Goal: Book appointment/travel/reservation

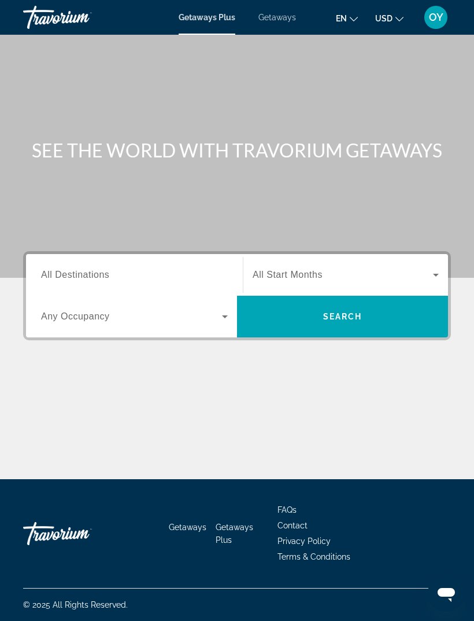
click at [160, 269] on input "Destination All Destinations" at bounding box center [134, 275] width 187 height 14
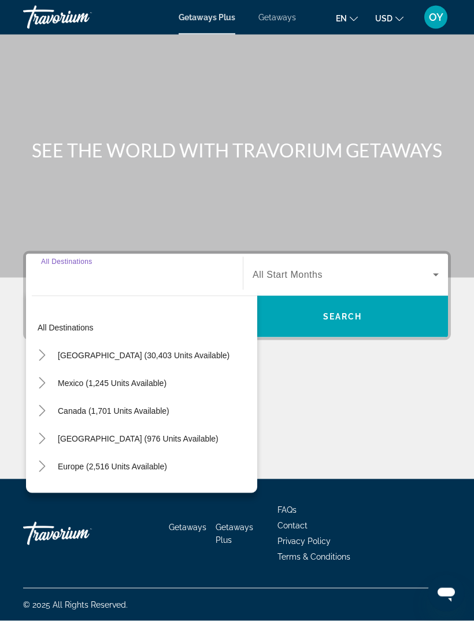
scroll to position [36, 0]
click at [171, 351] on span "[GEOGRAPHIC_DATA] (30,403 units available)" at bounding box center [144, 355] width 172 height 9
type input "**********"
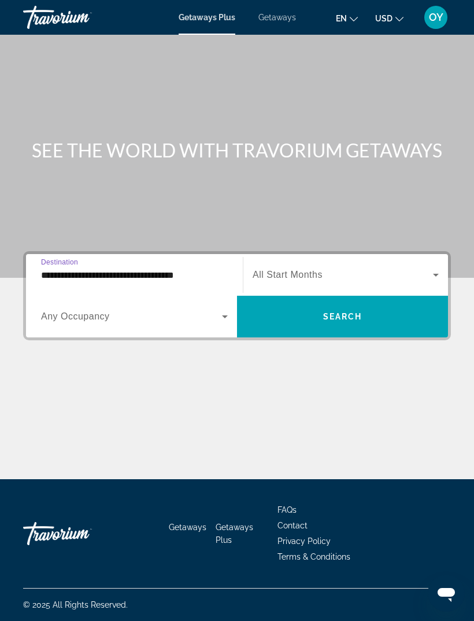
click at [207, 310] on span "Search widget" at bounding box center [131, 317] width 181 height 14
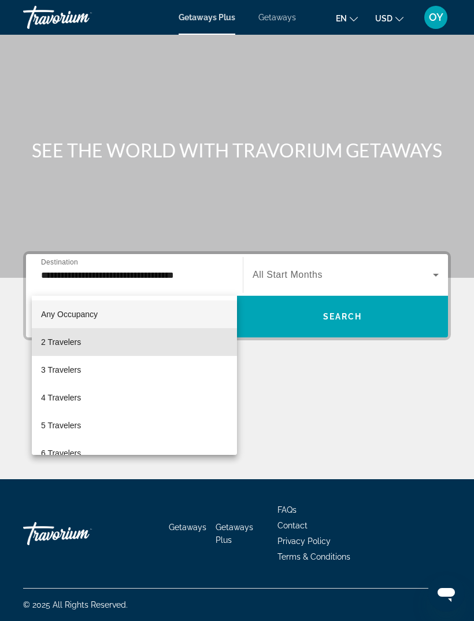
click at [78, 345] on span "2 Travelers" at bounding box center [61, 342] width 40 height 14
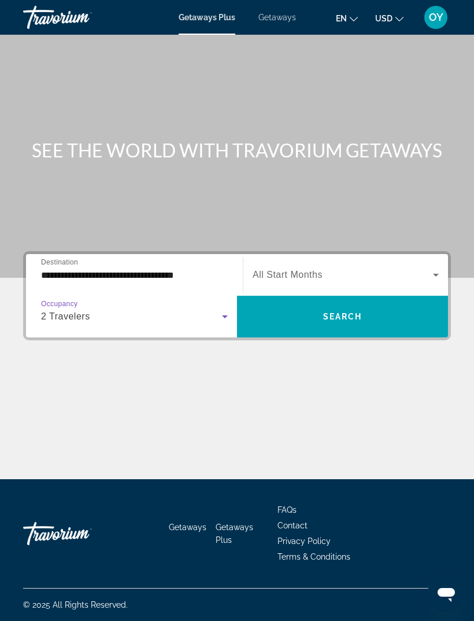
click at [419, 268] on span "Search widget" at bounding box center [343, 275] width 180 height 14
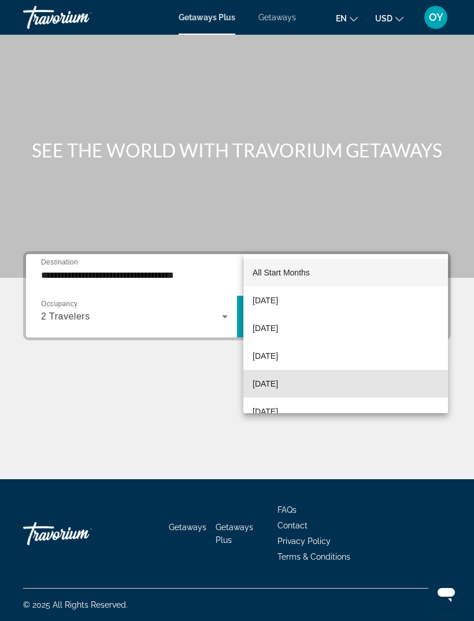
click at [278, 381] on span "[DATE]" at bounding box center [265, 384] width 25 height 14
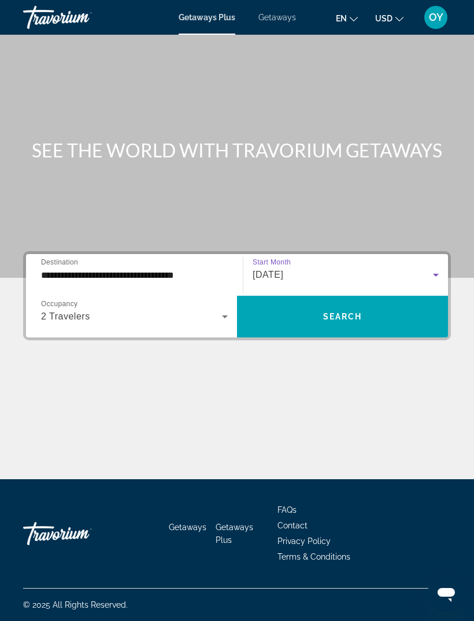
click at [376, 303] on span "Search widget" at bounding box center [342, 317] width 211 height 28
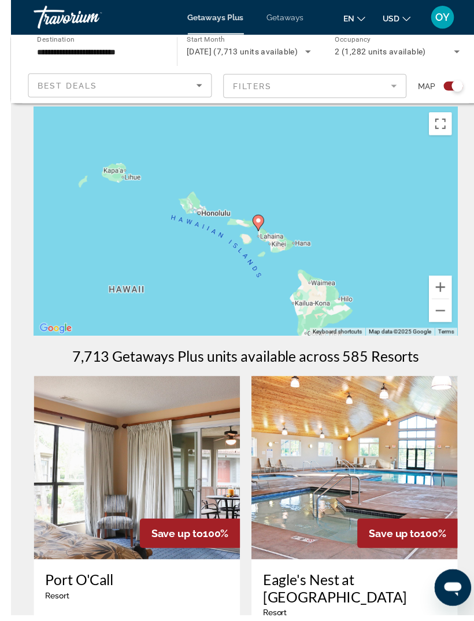
scroll to position [10, 0]
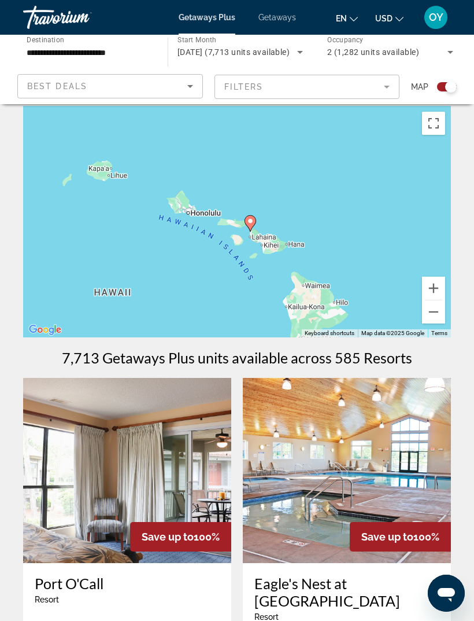
type input "**********"
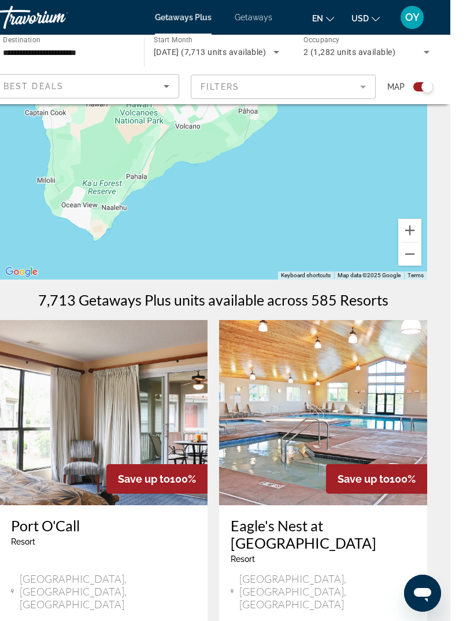
scroll to position [67, 0]
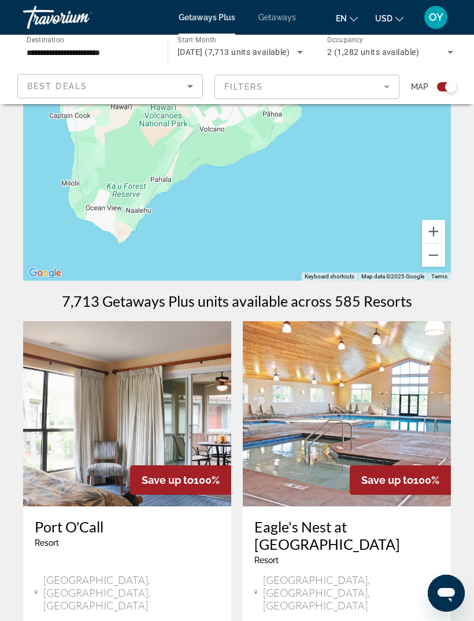
click at [433, 261] on button "Zoom out" at bounding box center [433, 255] width 23 height 23
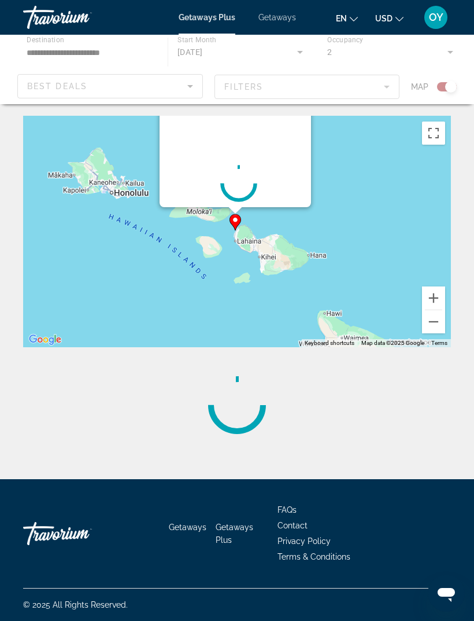
scroll to position [0, 0]
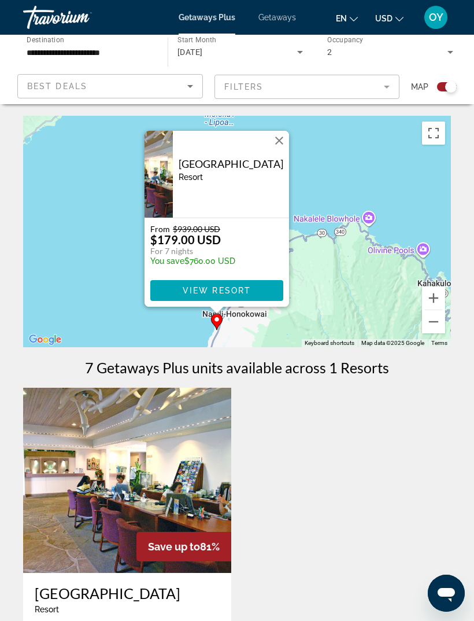
click at [242, 297] on span "Main content" at bounding box center [216, 291] width 133 height 28
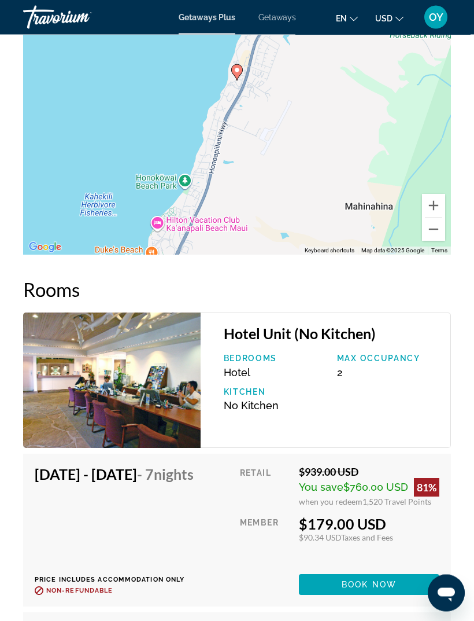
scroll to position [2124, 0]
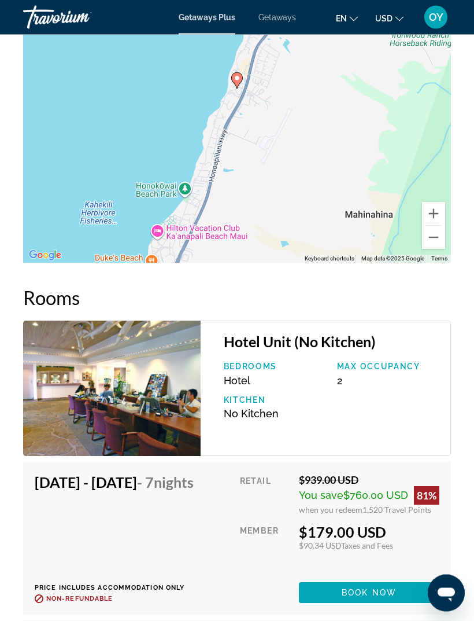
click at [143, 387] on img "Main content" at bounding box center [112, 388] width 178 height 135
click at [273, 333] on h3 "Hotel Unit (No Kitchen)" at bounding box center [331, 341] width 215 height 17
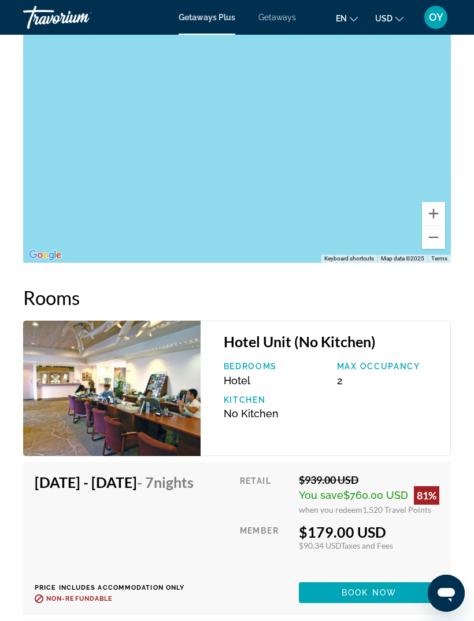
click at [437, 231] on button "Zoom out" at bounding box center [433, 237] width 23 height 23
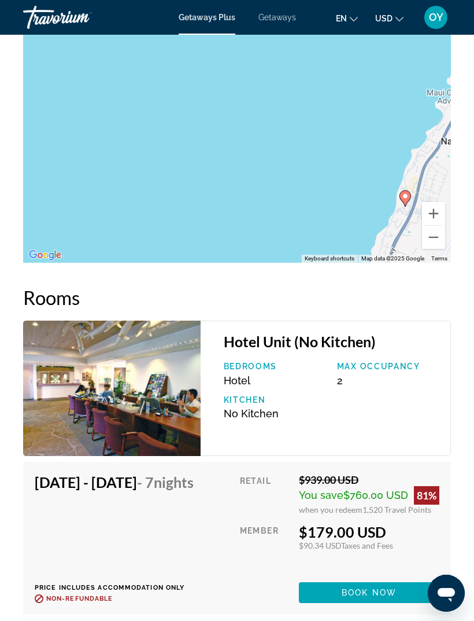
click at [436, 229] on button "Zoom out" at bounding box center [433, 237] width 23 height 23
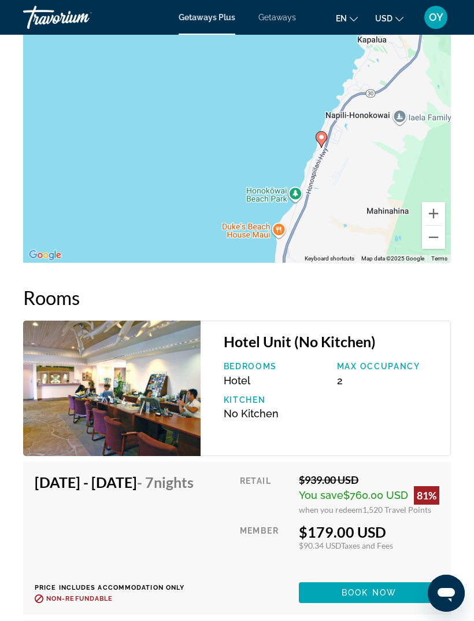
click at [434, 234] on button "Zoom out" at bounding box center [433, 237] width 23 height 23
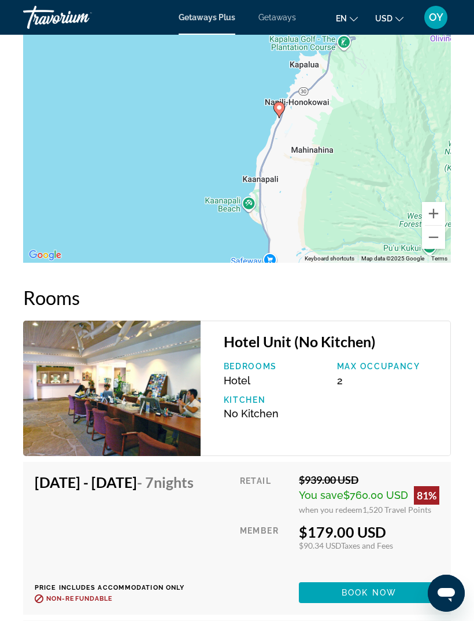
click at [437, 235] on button "Zoom out" at bounding box center [433, 237] width 23 height 23
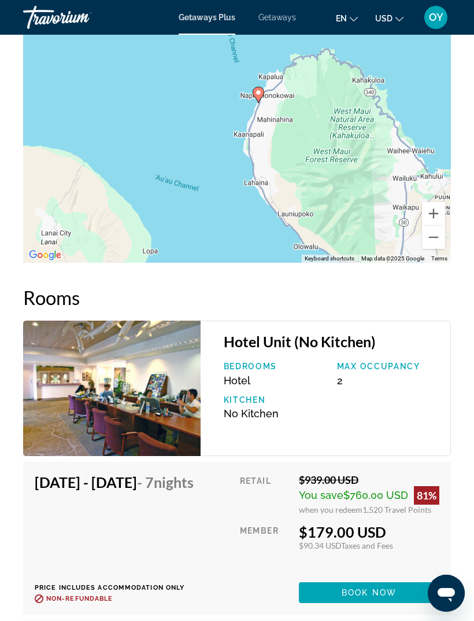
click at [437, 234] on button "Zoom out" at bounding box center [433, 237] width 23 height 23
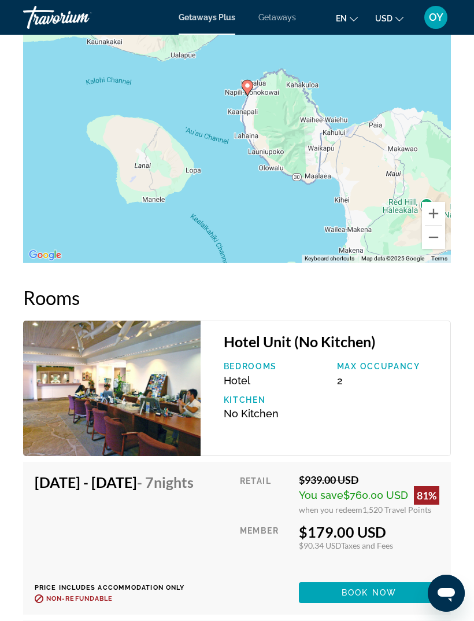
click at [434, 232] on button "Zoom out" at bounding box center [433, 237] width 23 height 23
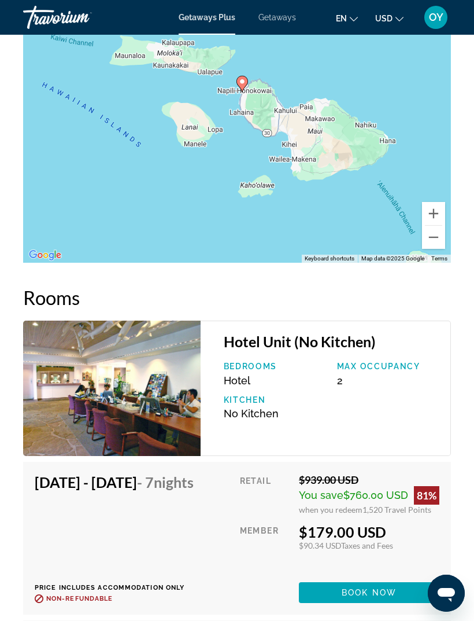
click at [434, 230] on button "Zoom out" at bounding box center [433, 237] width 23 height 23
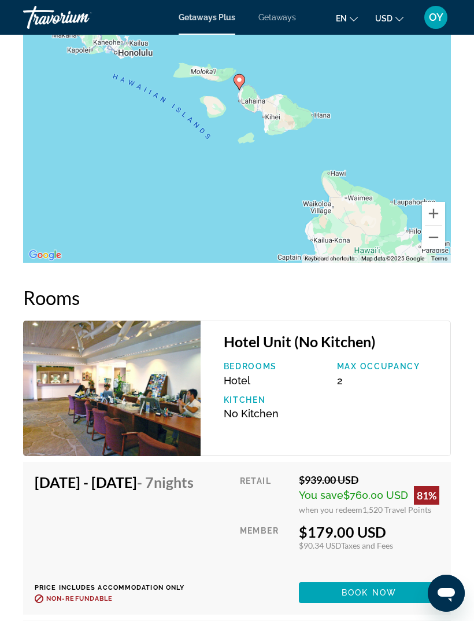
click at [433, 237] on button "Zoom out" at bounding box center [433, 237] width 23 height 23
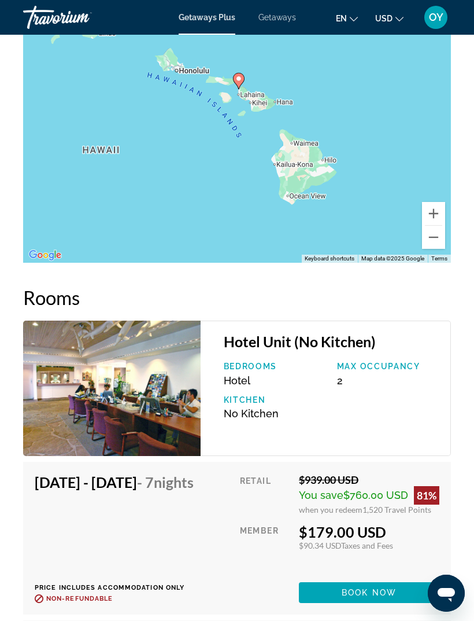
click at [433, 234] on button "Zoom out" at bounding box center [433, 237] width 23 height 23
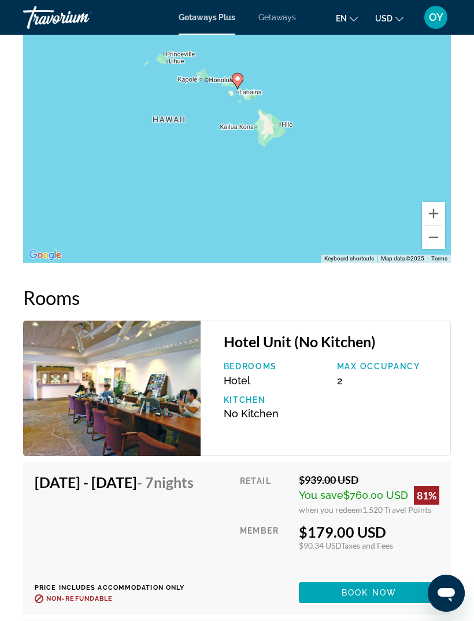
click at [434, 233] on button "Zoom out" at bounding box center [433, 237] width 23 height 23
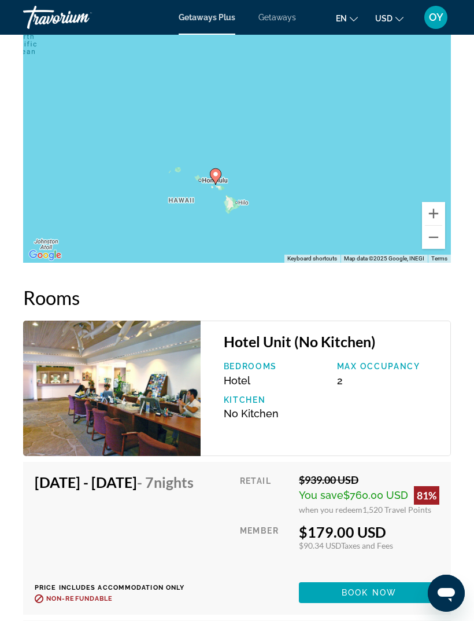
click at [434, 230] on button "Zoom out" at bounding box center [433, 237] width 23 height 23
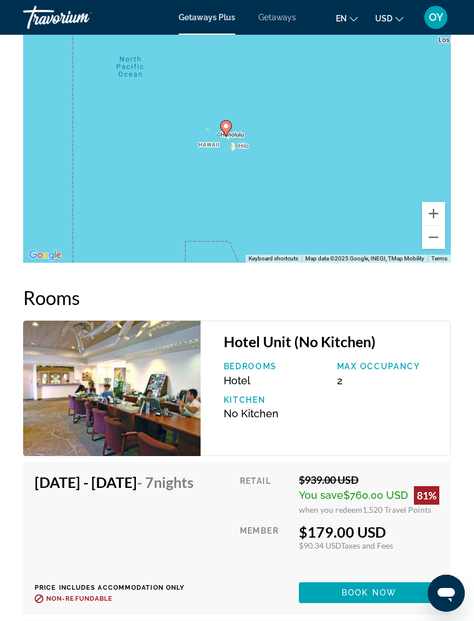
click at [435, 231] on button "Zoom out" at bounding box center [433, 237] width 23 height 23
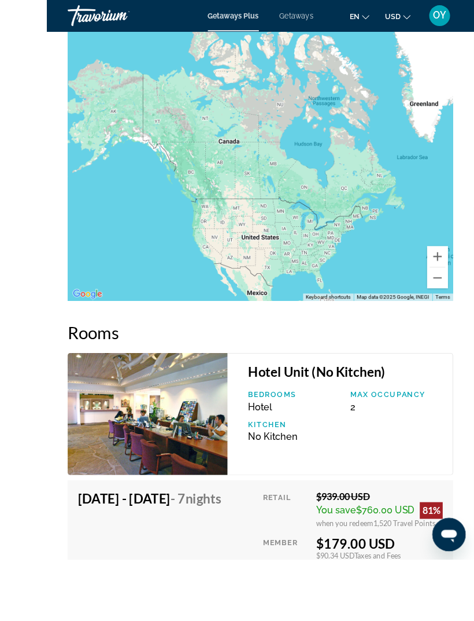
scroll to position [2085, 0]
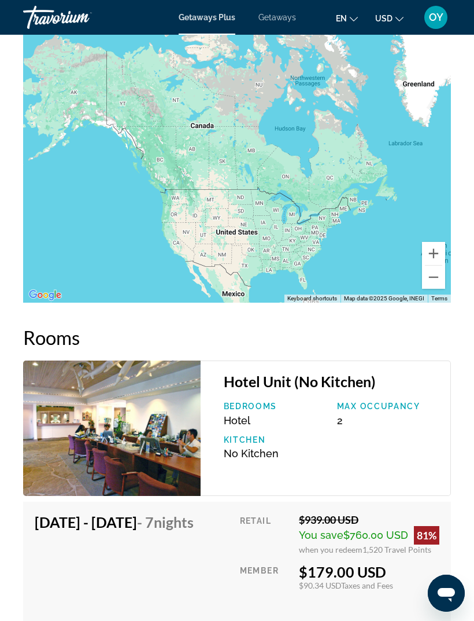
click at [305, 266] on div "Main content" at bounding box center [237, 128] width 428 height 347
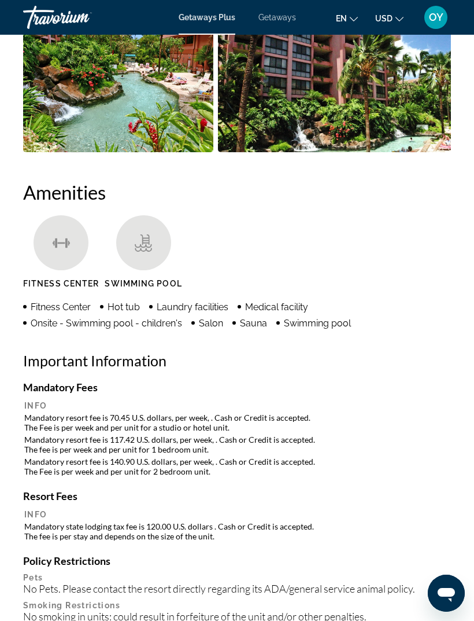
scroll to position [1133, 0]
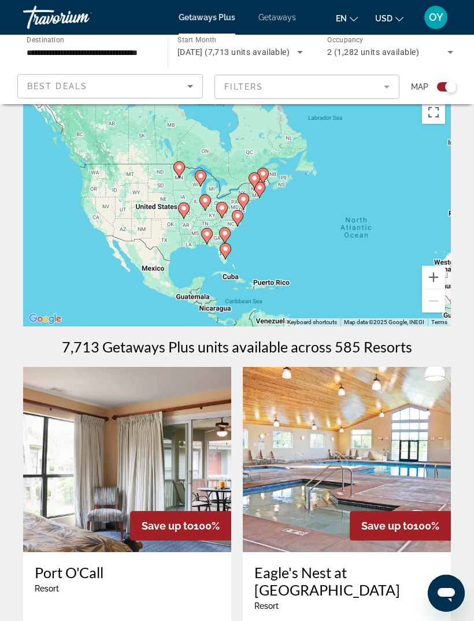
scroll to position [20, 0]
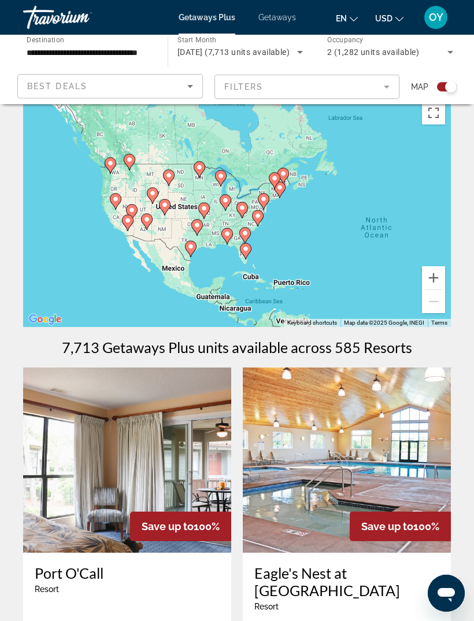
click at [249, 245] on icon "Main content" at bounding box center [246, 251] width 10 height 15
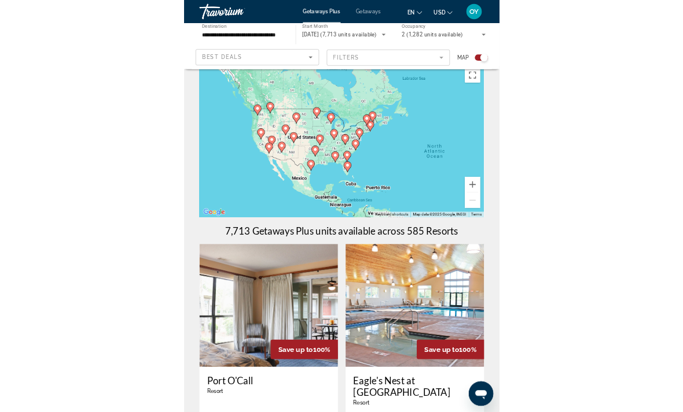
scroll to position [131, 0]
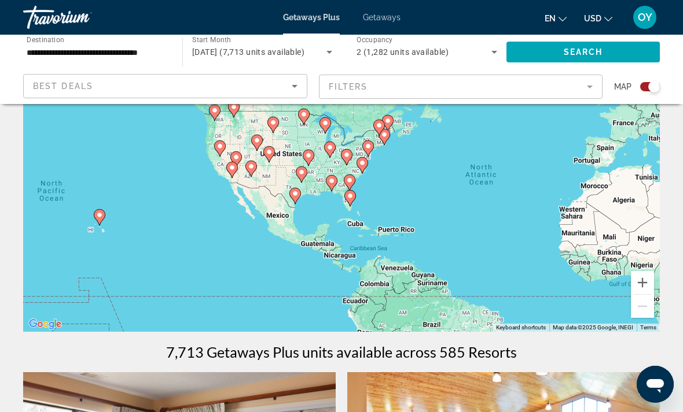
click at [354, 190] on gmp-advanced-marker "Main content" at bounding box center [350, 198] width 12 height 17
click at [355, 196] on icon "Main content" at bounding box center [350, 198] width 10 height 15
click at [290, 90] on icon "Sort by" at bounding box center [295, 86] width 14 height 14
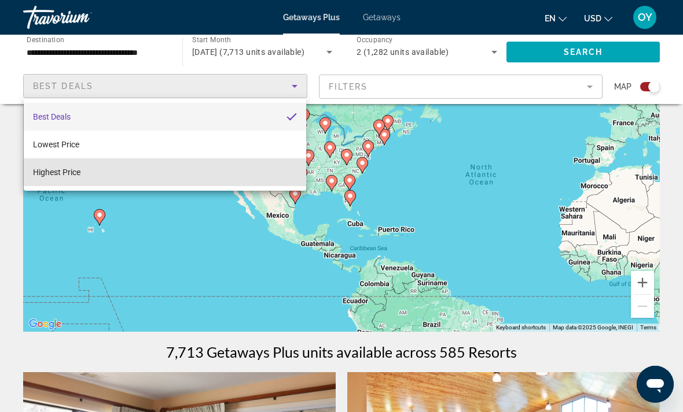
click at [74, 178] on span "Highest Price" at bounding box center [56, 172] width 47 height 14
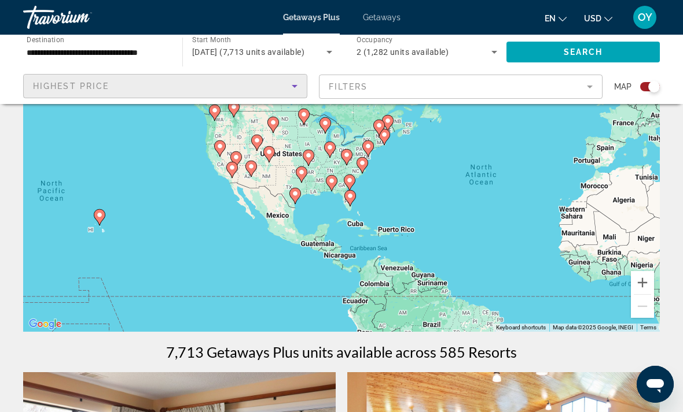
click at [474, 89] on mat-form-field "Filters" at bounding box center [461, 87] width 284 height 24
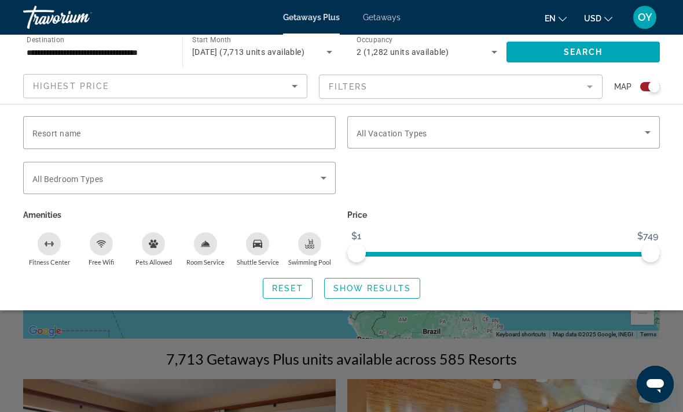
scroll to position [122, 0]
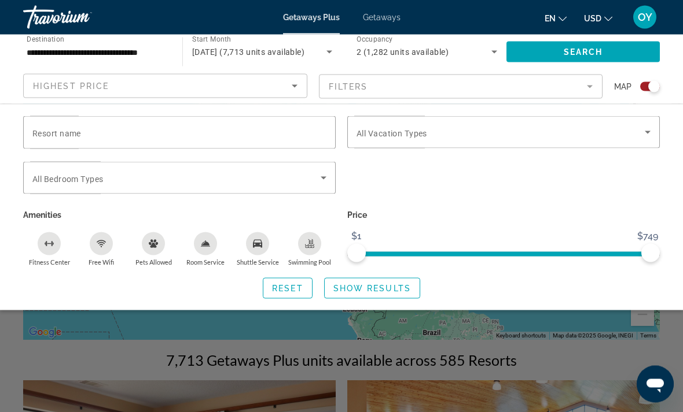
click at [474, 130] on icon "Search widget" at bounding box center [647, 133] width 14 height 14
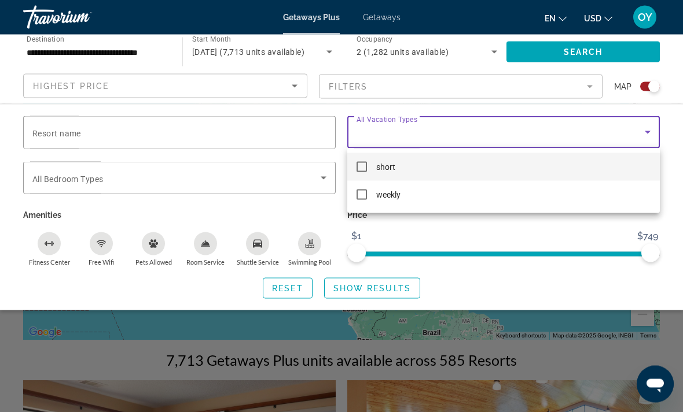
scroll to position [123, 0]
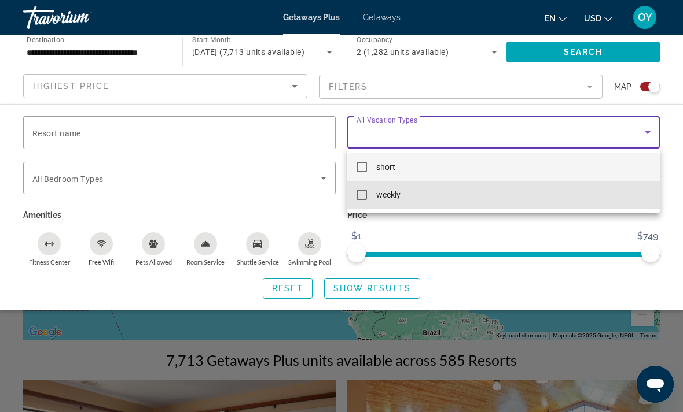
click at [474, 200] on mat-option "weekly" at bounding box center [503, 195] width 312 height 28
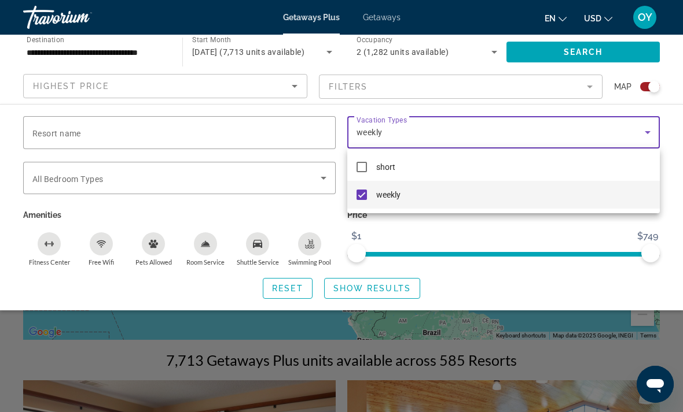
click at [378, 283] on div at bounding box center [341, 206] width 683 height 412
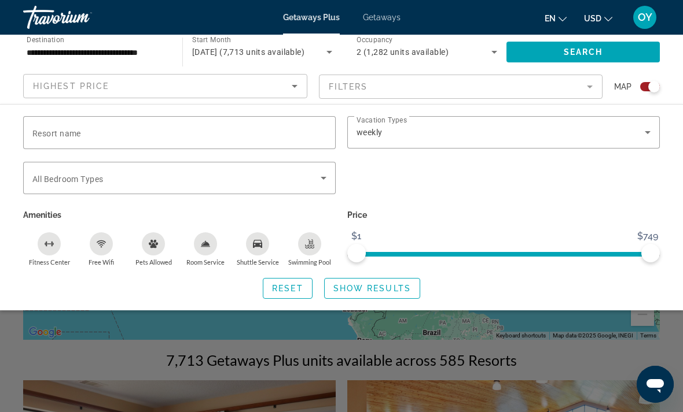
click at [474, 50] on span "Search" at bounding box center [582, 51] width 39 height 9
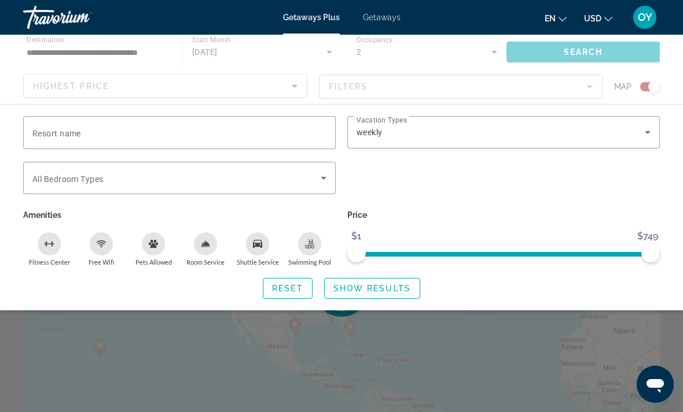
click at [474, 375] on div "Search widget" at bounding box center [341, 293] width 683 height 239
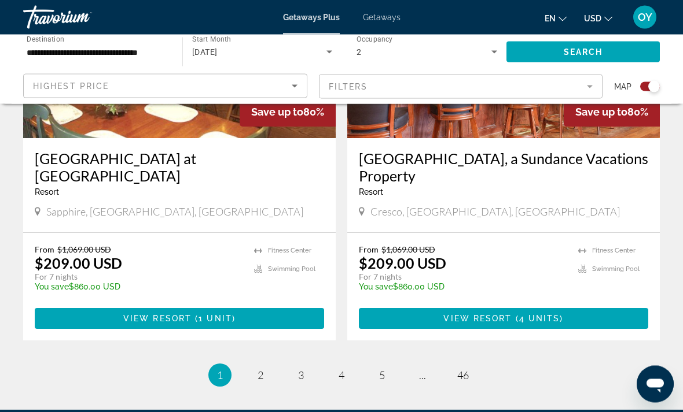
scroll to position [2637, 0]
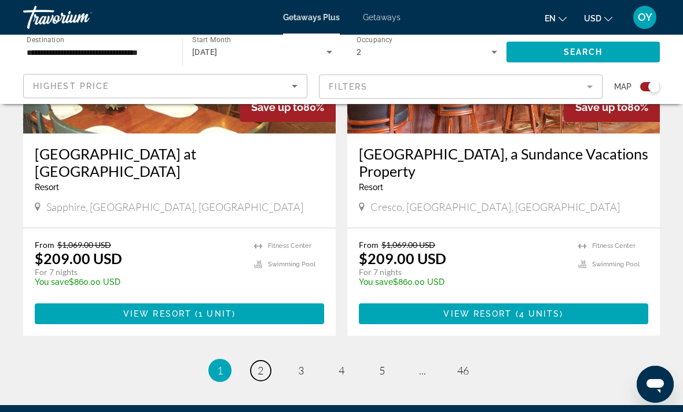
click at [259, 364] on span "2" at bounding box center [260, 370] width 6 height 13
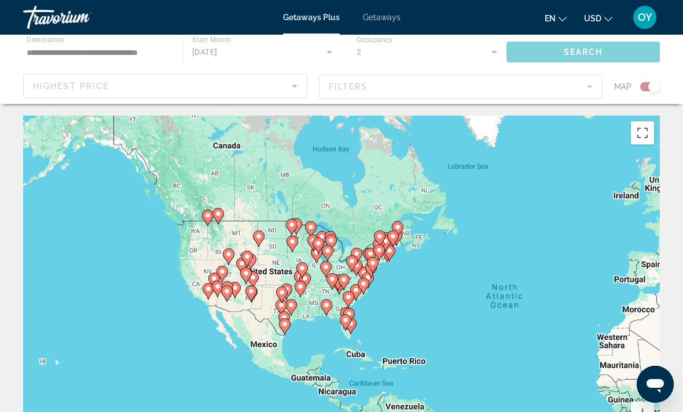
scroll to position [13, 0]
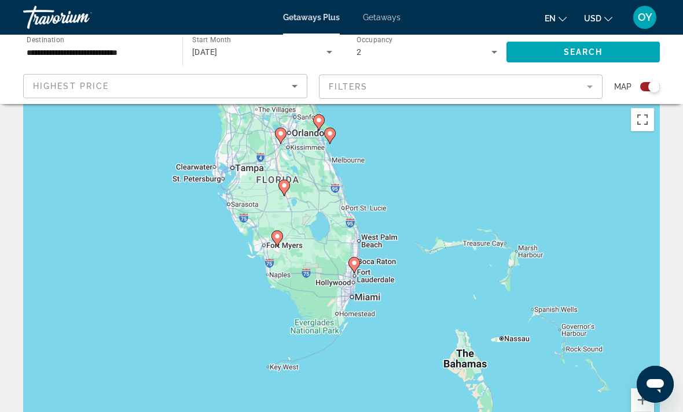
click at [276, 136] on icon "Main content" at bounding box center [280, 135] width 10 height 15
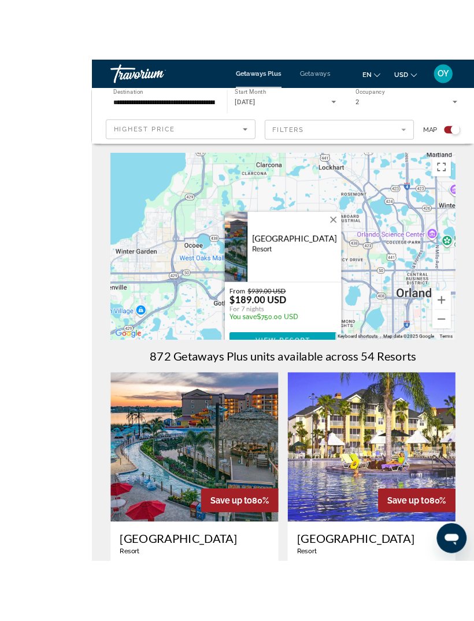
scroll to position [81, 0]
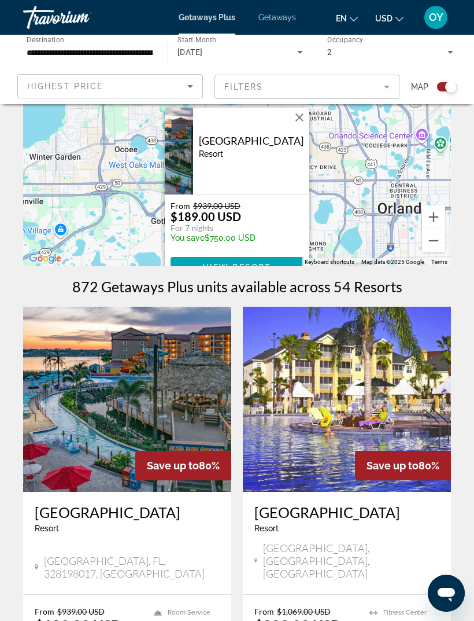
click at [444, 89] on div "Search widget" at bounding box center [447, 86] width 20 height 9
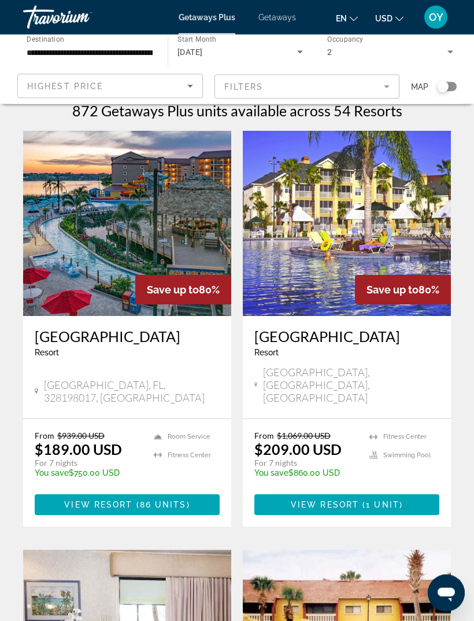
scroll to position [0, 0]
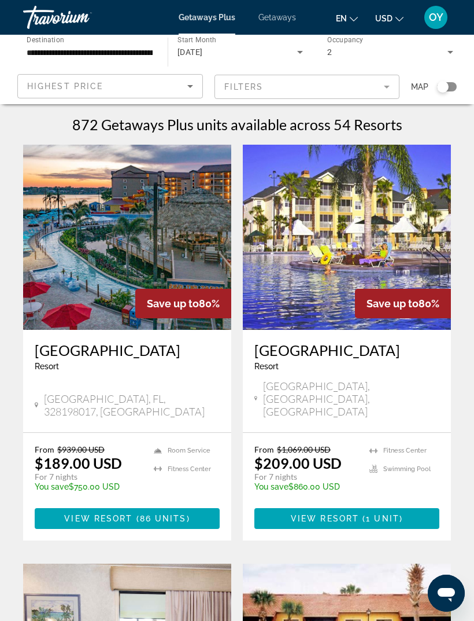
click at [117, 48] on input "**********" at bounding box center [90, 53] width 126 height 14
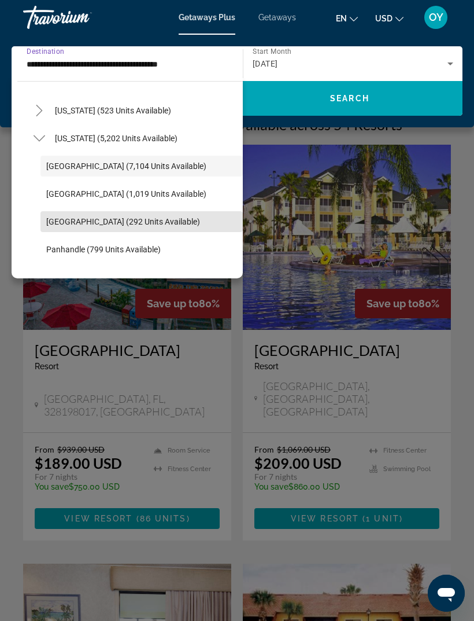
scroll to position [139, 0]
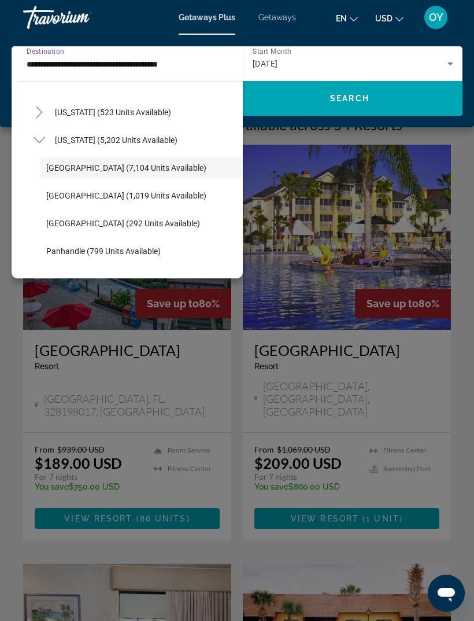
click at [75, 137] on span "[US_STATE] (5,202 units available)" at bounding box center [116, 139] width 123 height 9
type input "**********"
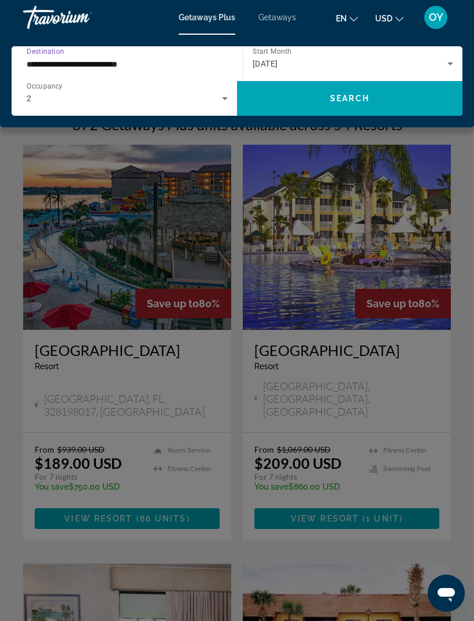
click at [371, 95] on span "Search widget" at bounding box center [350, 98] width 226 height 28
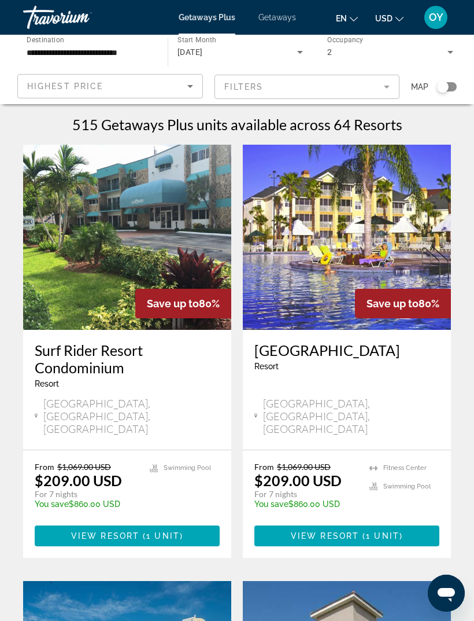
click at [432, 348] on h3 "[GEOGRAPHIC_DATA]" at bounding box center [347, 349] width 185 height 17
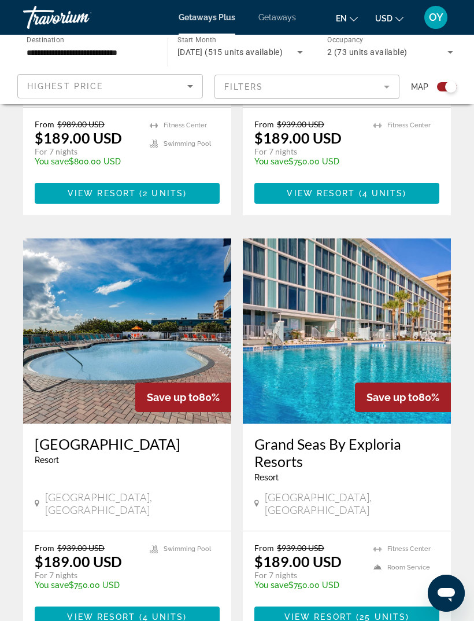
scroll to position [2361, 0]
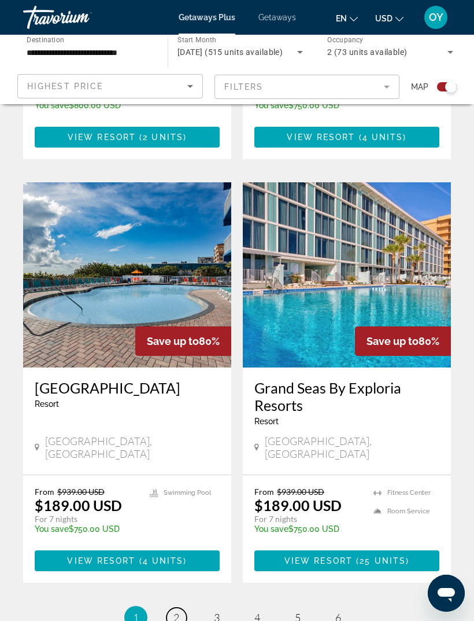
click at [181, 607] on link "page 2" at bounding box center [177, 617] width 20 height 20
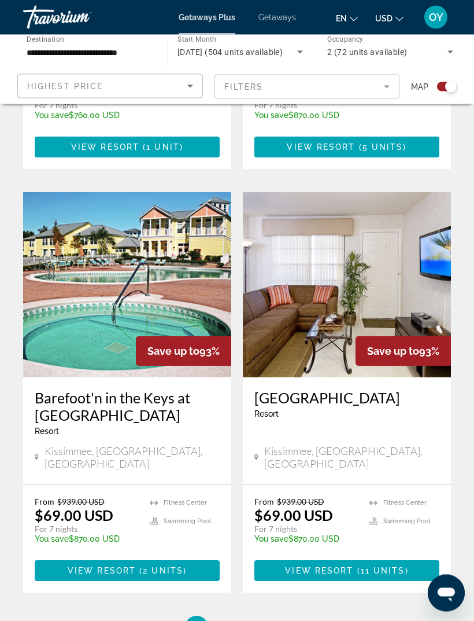
scroll to position [2313, 0]
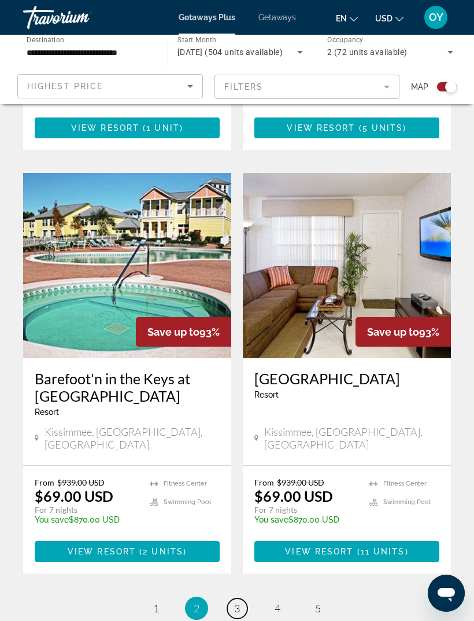
click at [241, 598] on link "page 3" at bounding box center [237, 608] width 20 height 20
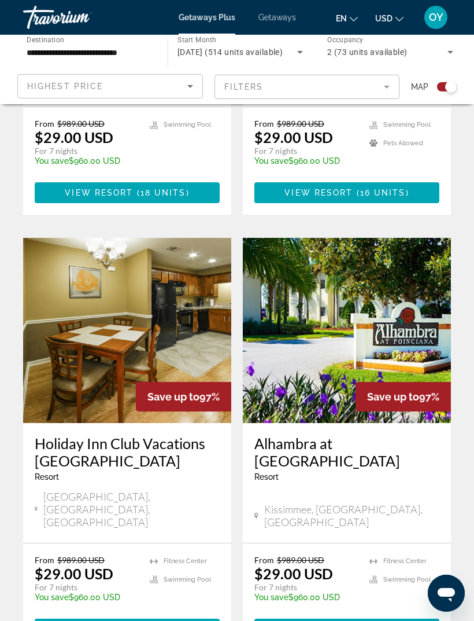
scroll to position [2331, 0]
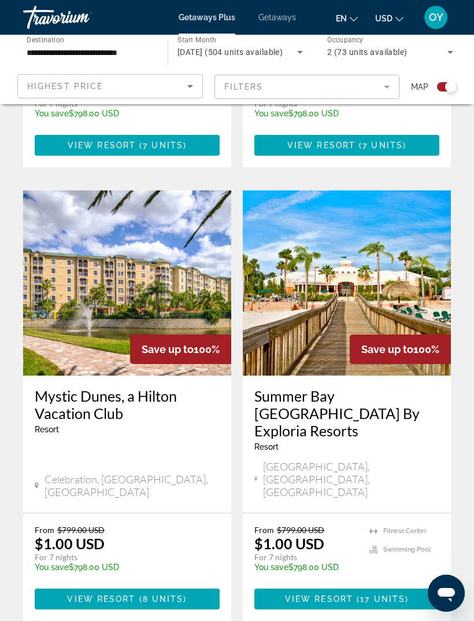
scroll to position [2383, 0]
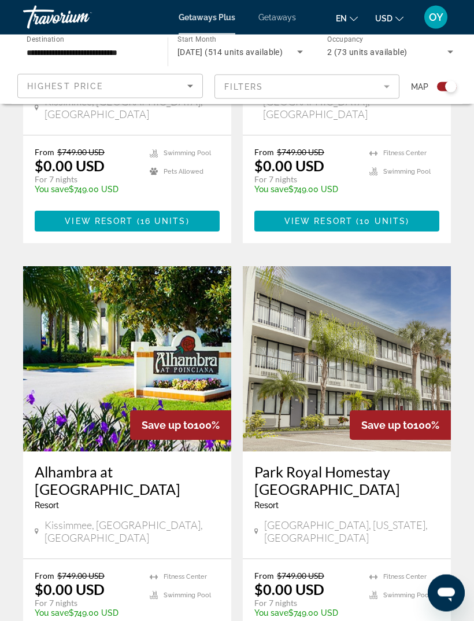
scroll to position [2324, 0]
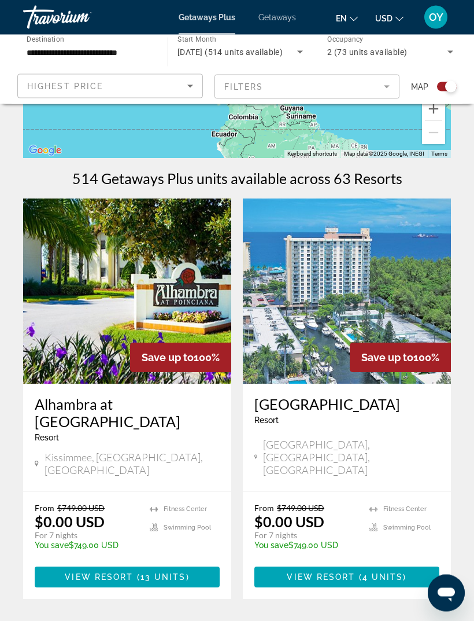
scroll to position [189, 0]
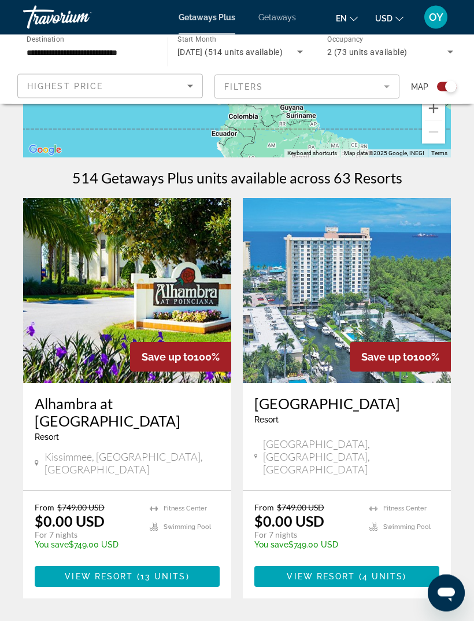
click at [358, 412] on h3 "[GEOGRAPHIC_DATA]" at bounding box center [347, 403] width 185 height 17
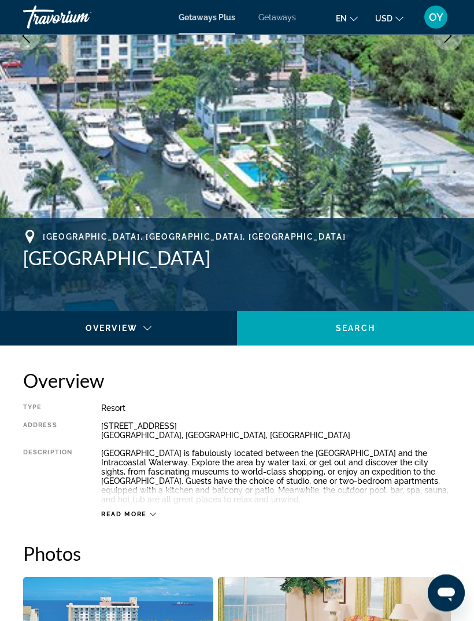
scroll to position [268, 0]
